Goal: Task Accomplishment & Management: Complete application form

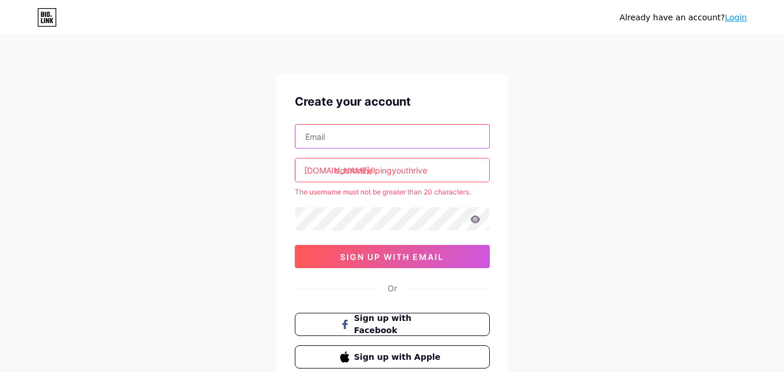
drag, startPoint x: 338, startPoint y: 136, endPoint x: 361, endPoint y: 143, distance: 23.9
click at [338, 136] on input "text" at bounding box center [392, 136] width 194 height 23
drag, startPoint x: 342, startPoint y: 138, endPoint x: 355, endPoint y: 146, distance: 14.3
click at [342, 138] on input "text" at bounding box center [392, 136] width 194 height 23
type input "[EMAIL_ADDRESS][DOMAIN_NAME]"
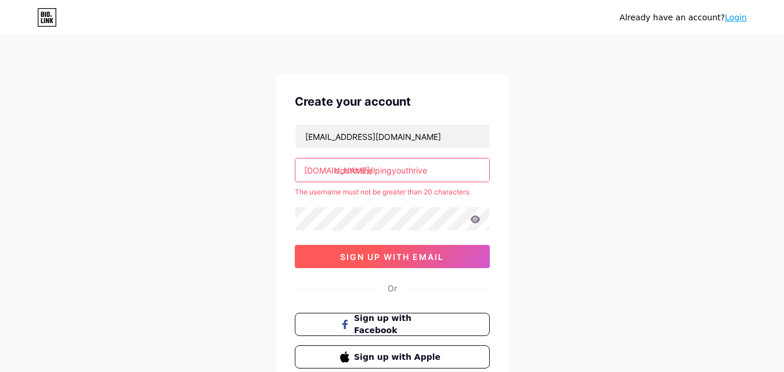
click at [392, 261] on span "sign up with email" at bounding box center [392, 257] width 104 height 10
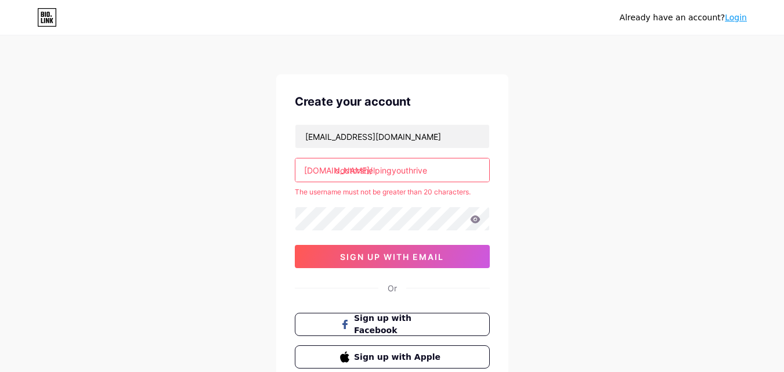
drag, startPoint x: 435, startPoint y: 171, endPoint x: 335, endPoint y: 172, distance: 99.8
click at [335, 172] on input "doctorshelpingyouthrive" at bounding box center [392, 169] width 194 height 23
paste input "text"
type input "doctorshelpingyouth"
click at [608, 225] on div "Already have an account? Login Create your account [EMAIL_ADDRESS][DOMAIN_NAME]…" at bounding box center [392, 229] width 784 height 459
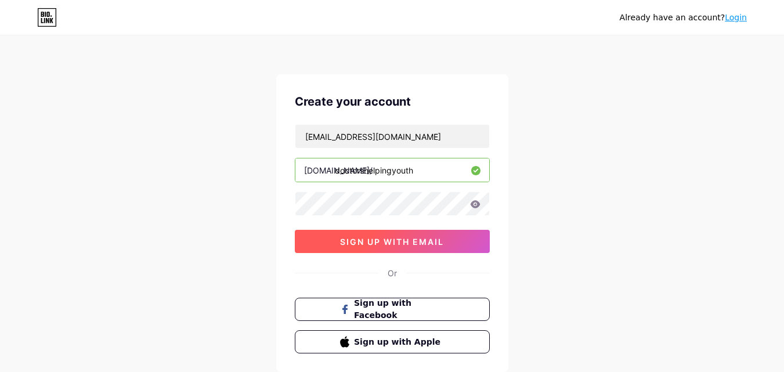
click at [425, 247] on button "sign up with email" at bounding box center [392, 241] width 195 height 23
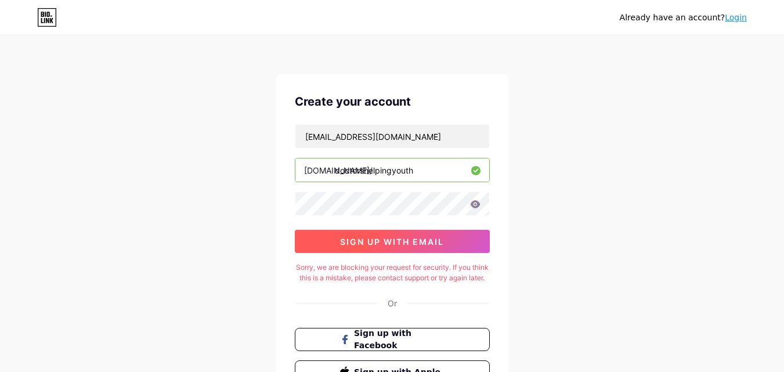
click at [420, 240] on span "sign up with email" at bounding box center [392, 242] width 104 height 10
